Goal: Entertainment & Leisure: Browse casually

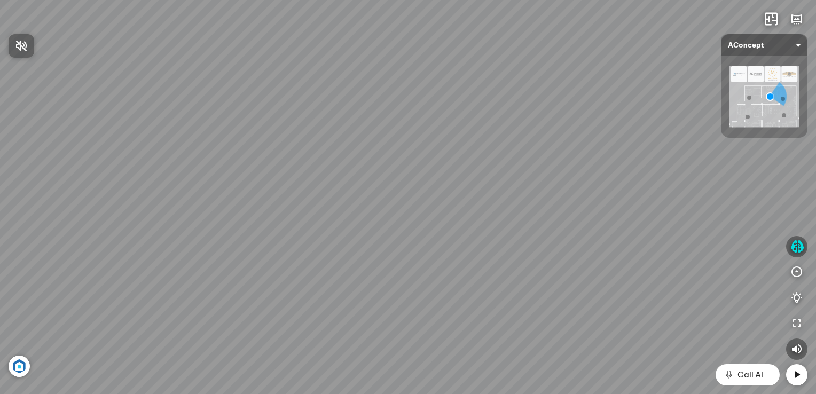
drag, startPoint x: 353, startPoint y: 236, endPoint x: 348, endPoint y: 179, distance: 56.3
click at [348, 179] on div at bounding box center [408, 197] width 816 height 394
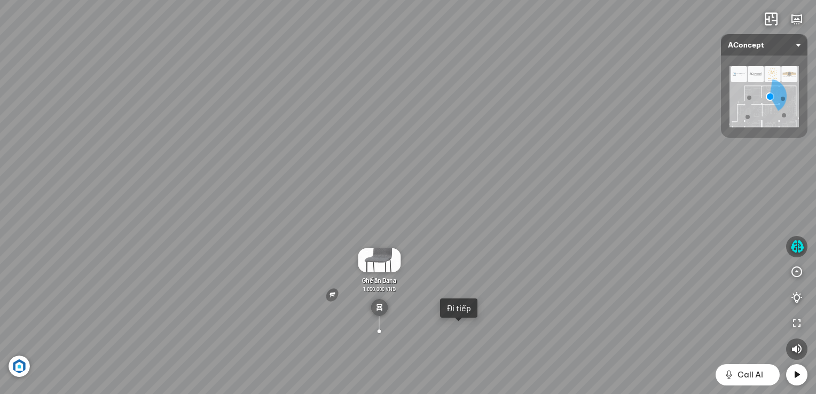
click at [470, 308] on div "Đi tiếp" at bounding box center [459, 308] width 25 height 11
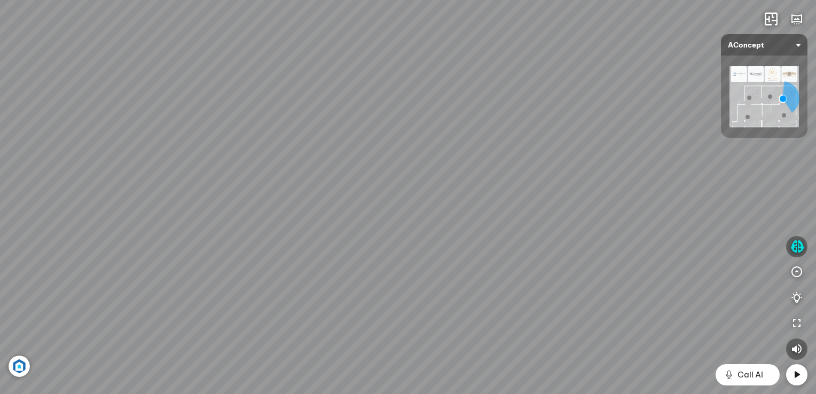
drag, startPoint x: 702, startPoint y: 129, endPoint x: 530, endPoint y: 112, distance: 173.4
click at [530, 112] on div "Đèn [PERSON_NAME] 5.300.000 VND Giường ngủ Palima 19.000.000 VND Ghế thư giãn N…" at bounding box center [408, 197] width 816 height 394
drag, startPoint x: 519, startPoint y: 166, endPoint x: 504, endPoint y: 192, distance: 30.4
click at [504, 192] on div "Đèn [PERSON_NAME] 5.300.000 VND Giường ngủ Palima 19.000.000 VND Ghế thư giãn N…" at bounding box center [408, 197] width 816 height 394
drag, startPoint x: 400, startPoint y: 292, endPoint x: 363, endPoint y: 65, distance: 229.4
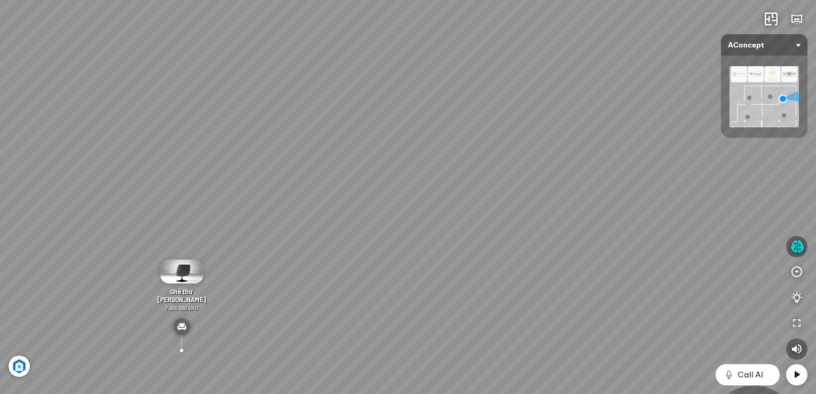
click at [363, 65] on div "Đèn [PERSON_NAME] 5.300.000 VND Giường ngủ Palima 19.000.000 VND Ghế thư giãn N…" at bounding box center [408, 197] width 816 height 394
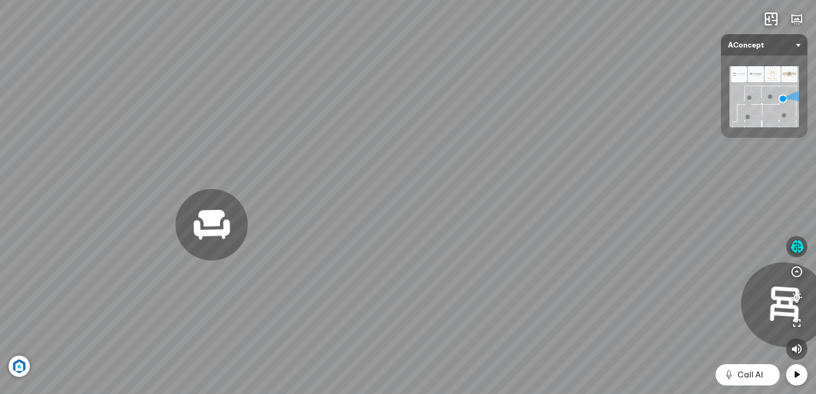
drag, startPoint x: 432, startPoint y: 268, endPoint x: 462, endPoint y: 143, distance: 129.2
click at [462, 143] on div "Đèn [PERSON_NAME] 5.300.000 VND Giường ngủ Palima 19.000.000 VND Ghế thư giãn N…" at bounding box center [408, 197] width 816 height 394
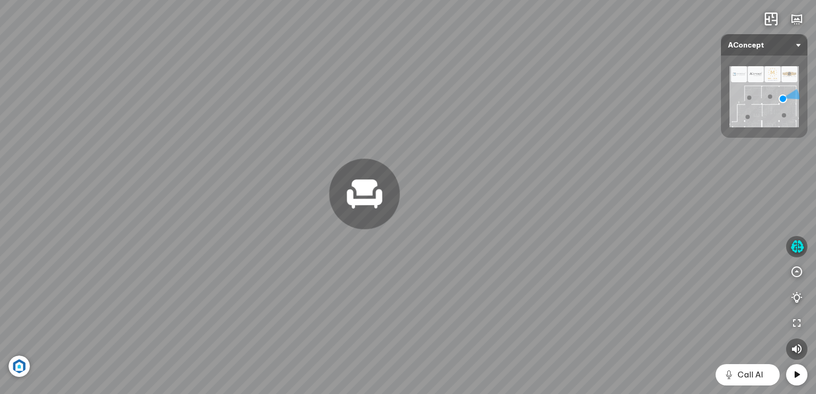
drag, startPoint x: 361, startPoint y: 189, endPoint x: 532, endPoint y: 153, distance: 174.8
click at [532, 153] on div "Đèn [PERSON_NAME] 5.300.000 VND Giường ngủ Palima 19.000.000 VND Ghế thư giãn N…" at bounding box center [408, 197] width 816 height 394
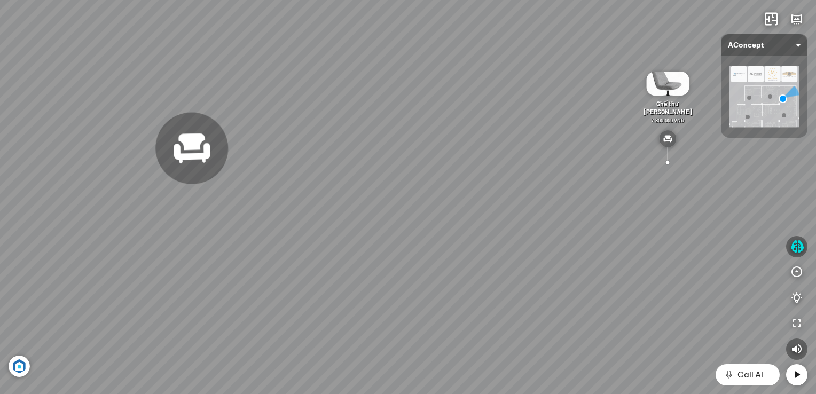
drag, startPoint x: 324, startPoint y: 236, endPoint x: 629, endPoint y: 210, distance: 306.1
click at [629, 210] on div "Đèn [PERSON_NAME] 5.300.000 VND Giường ngủ Palima 19.000.000 VND Ghế thư giãn N…" at bounding box center [408, 197] width 816 height 394
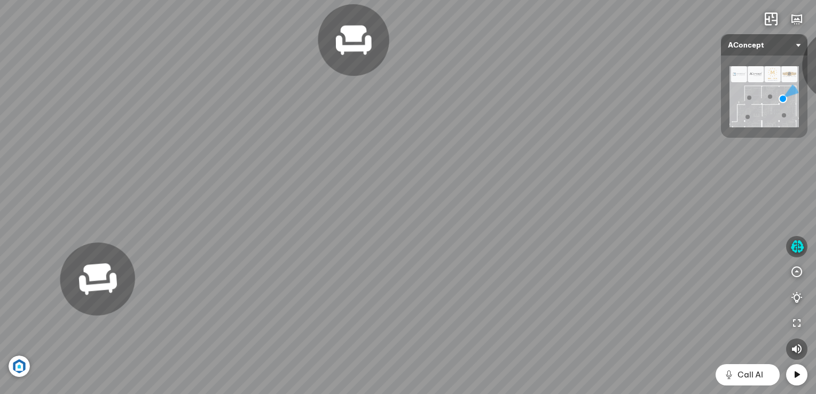
drag, startPoint x: 466, startPoint y: 208, endPoint x: 588, endPoint y: 129, distance: 144.5
click at [588, 129] on div "Đèn [PERSON_NAME] 5.300.000 VND Giường ngủ Palima 19.000.000 VND Ghế thư giãn N…" at bounding box center [408, 197] width 816 height 394
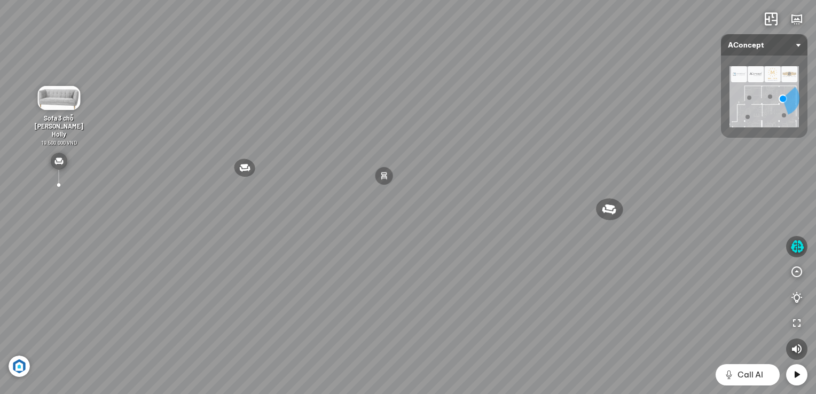
drag, startPoint x: 530, startPoint y: 128, endPoint x: 291, endPoint y: 124, distance: 239.4
click at [291, 124] on div "Đèn [PERSON_NAME] 5.300.000 VND Giường ngủ Palima 19.000.000 VND Ghế thư giãn N…" at bounding box center [408, 197] width 816 height 394
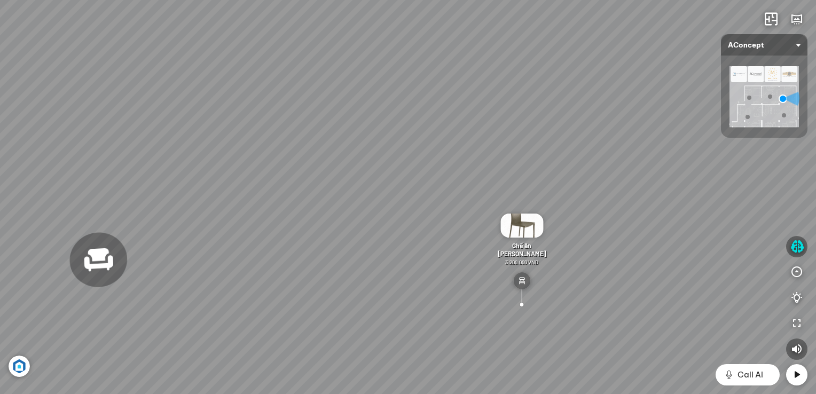
drag, startPoint x: 250, startPoint y: 186, endPoint x: 416, endPoint y: 321, distance: 213.4
click at [416, 321] on div "Đèn [PERSON_NAME] 5.300.000 VND Giường ngủ Palima 19.000.000 VND Ghế thư giãn N…" at bounding box center [408, 197] width 816 height 394
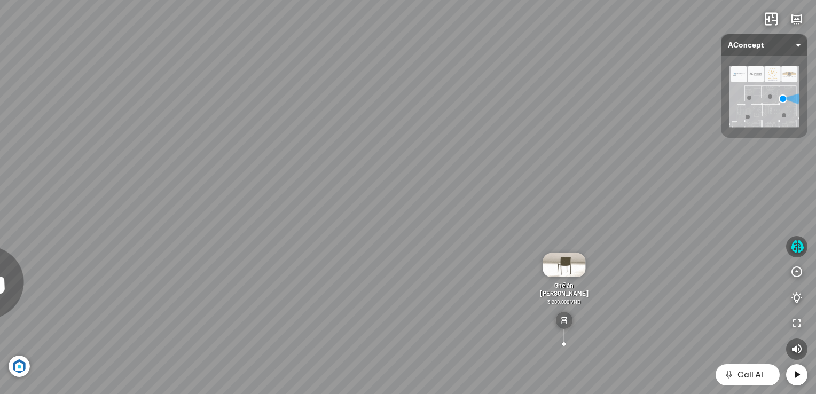
click at [784, 116] on div at bounding box center [784, 115] width 4 height 4
